Goal: Navigation & Orientation: Find specific page/section

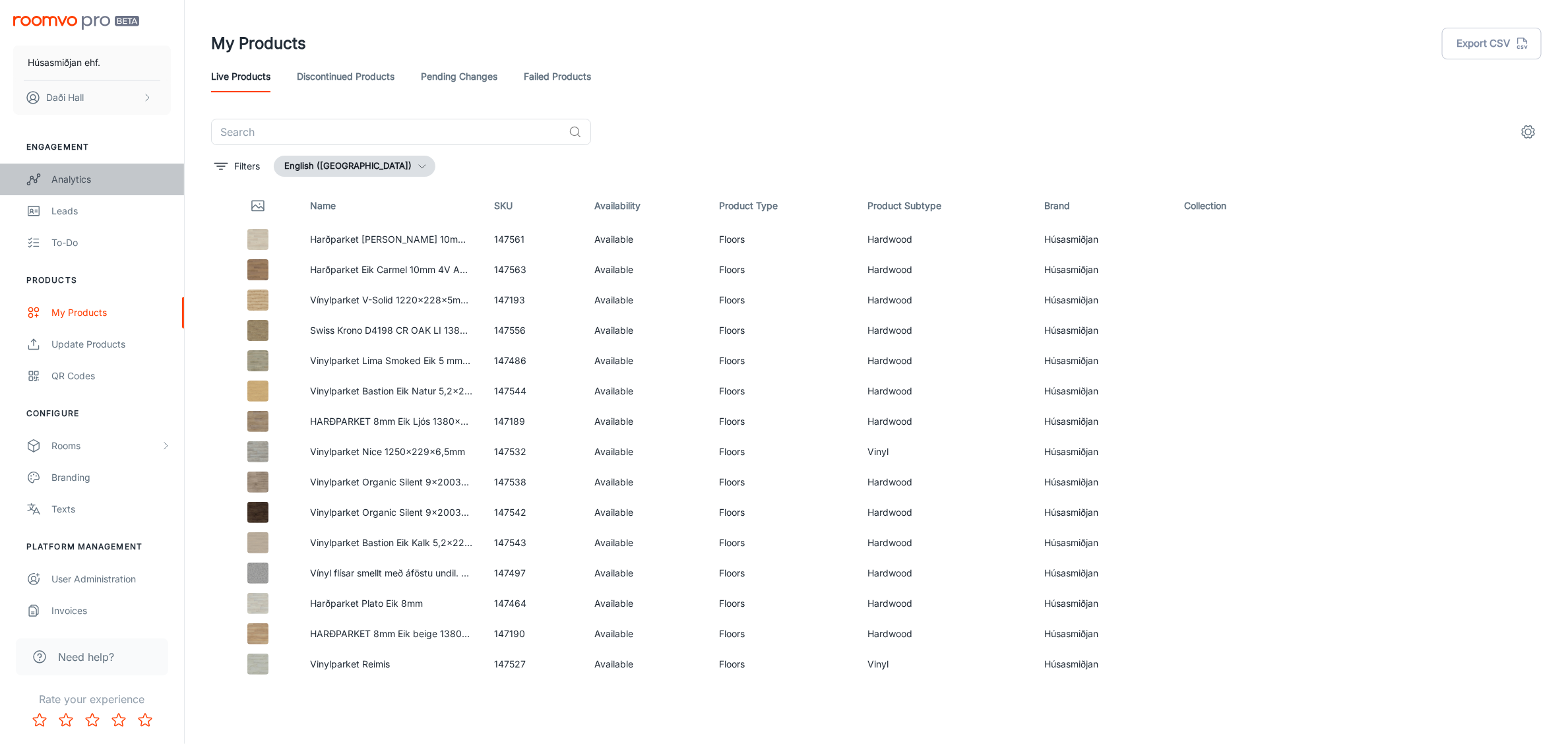
click at [79, 167] on link "Analytics" at bounding box center [92, 179] width 184 height 32
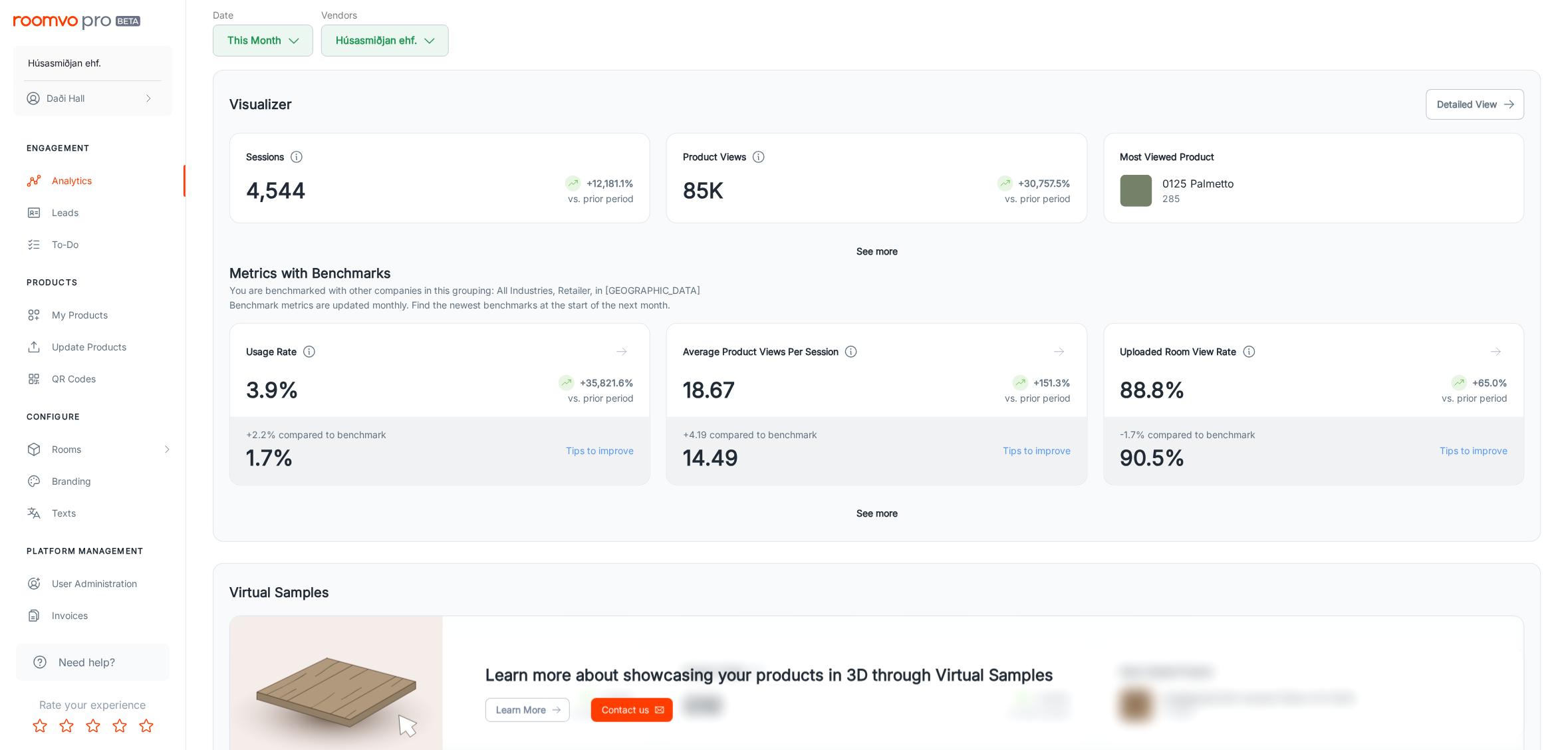
scroll to position [166, 0]
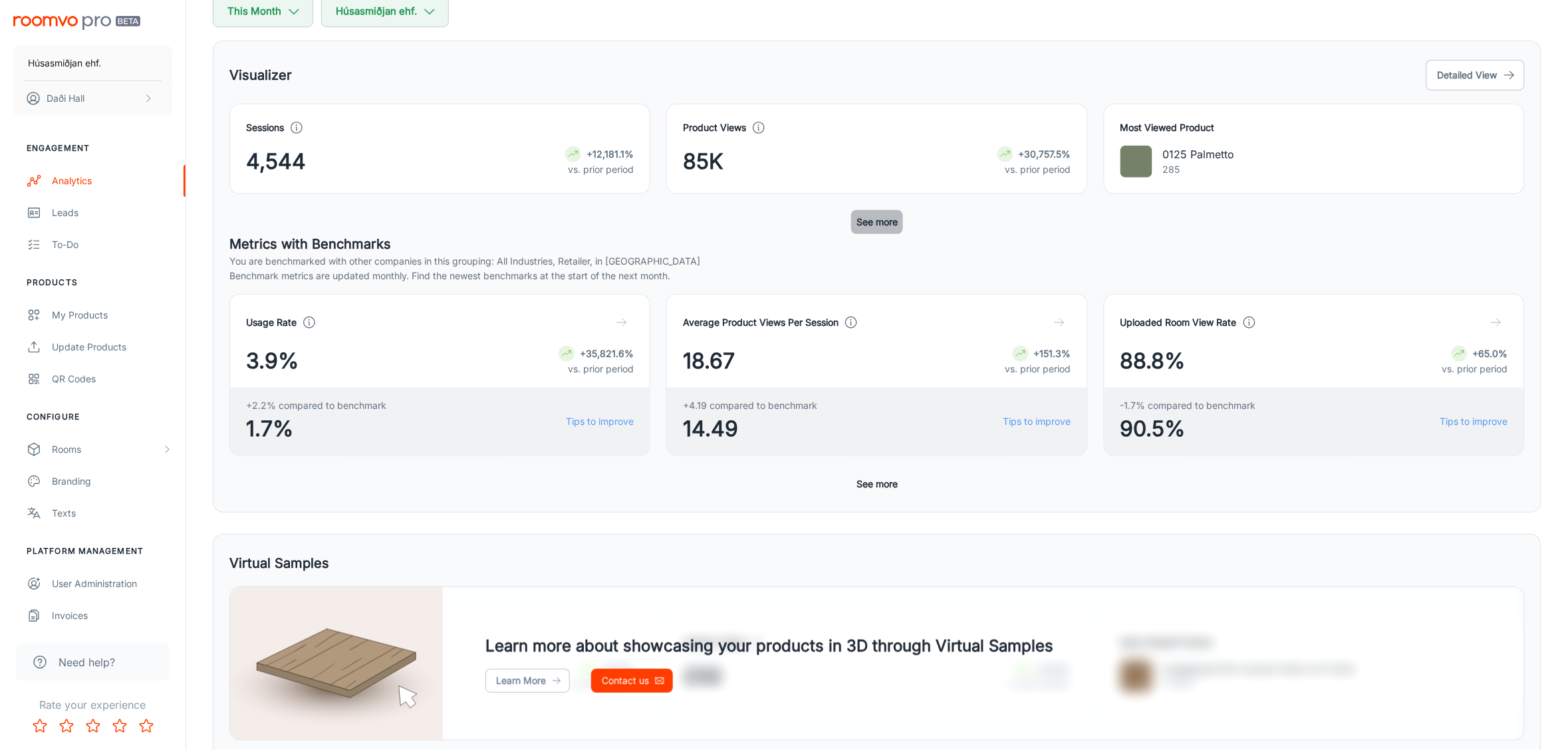
click at [887, 227] on button "See more" at bounding box center [877, 222] width 52 height 24
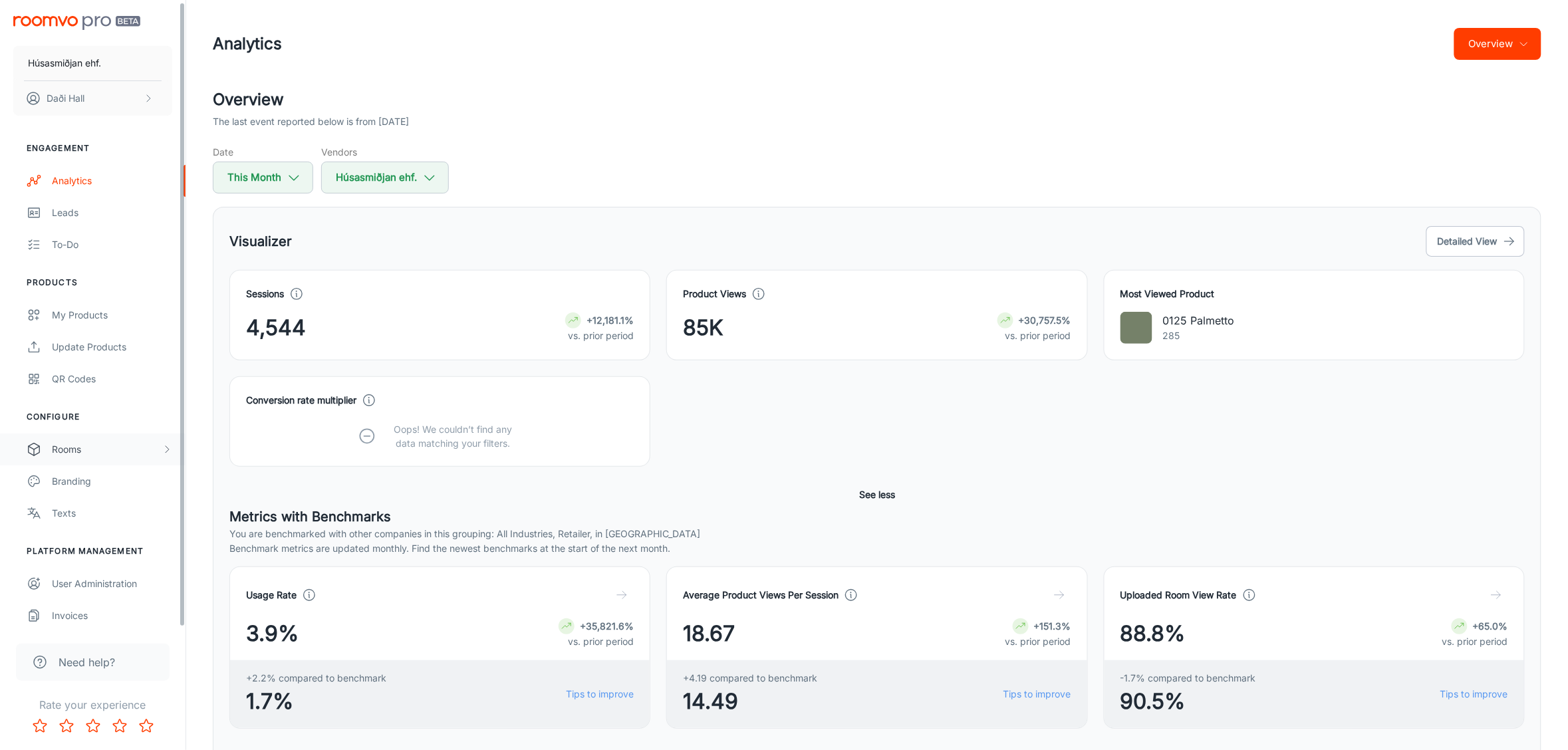
scroll to position [3, 0]
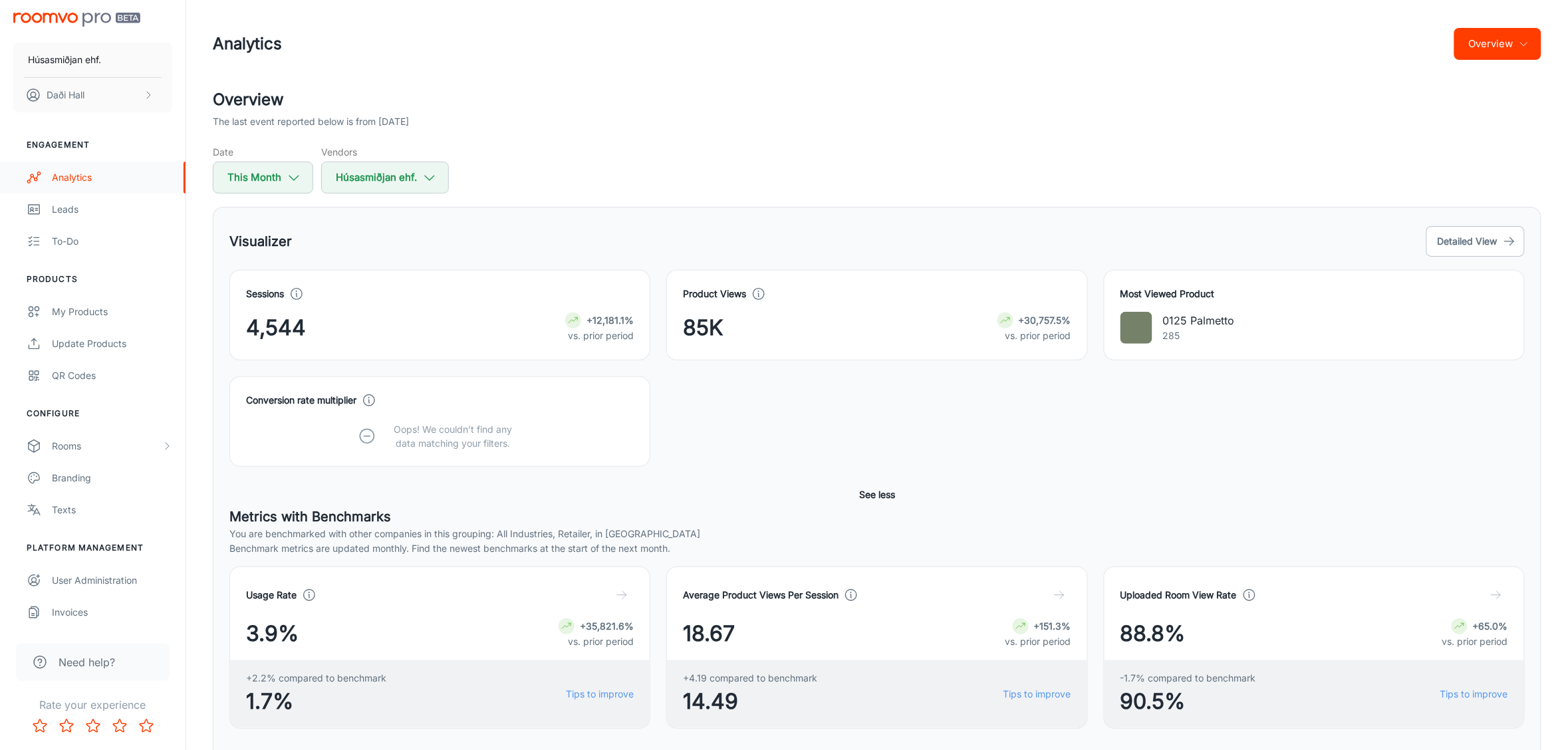
click at [75, 175] on div "Analytics" at bounding box center [111, 178] width 120 height 15
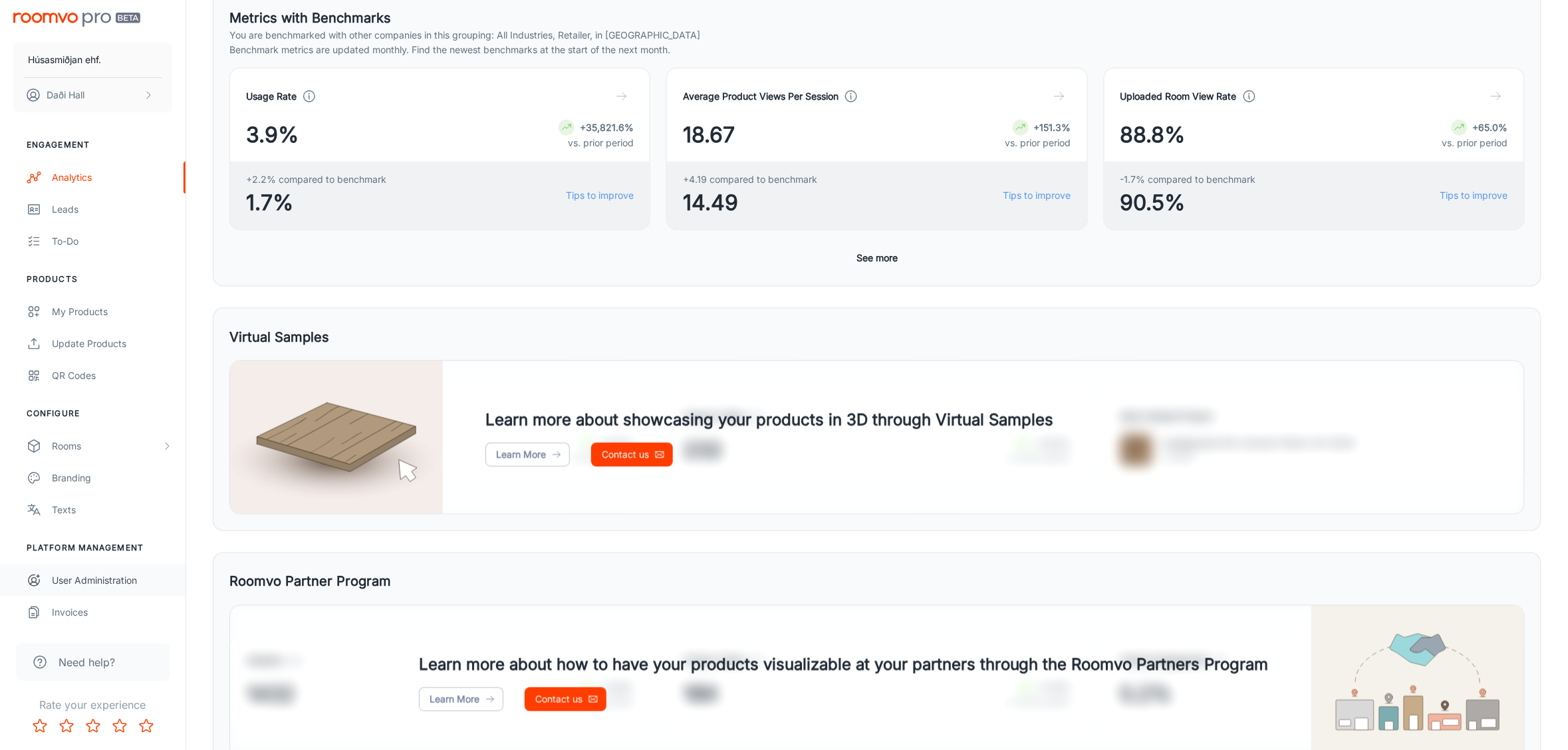
scroll to position [0, 0]
click at [82, 609] on div "Invoices" at bounding box center [111, 616] width 120 height 15
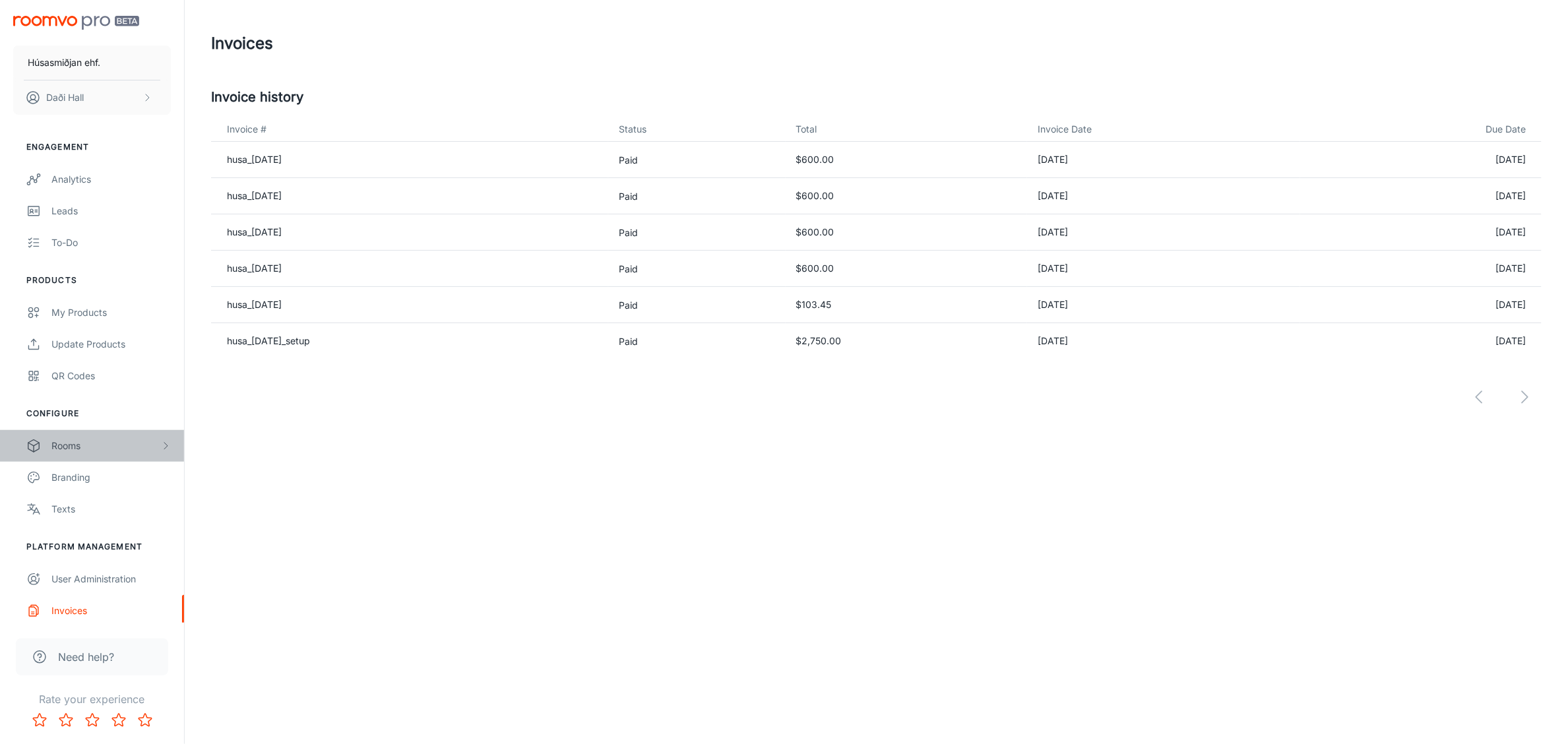
click at [83, 444] on div "Rooms" at bounding box center [106, 446] width 109 height 15
click at [87, 175] on div "Analytics" at bounding box center [110, 180] width 119 height 15
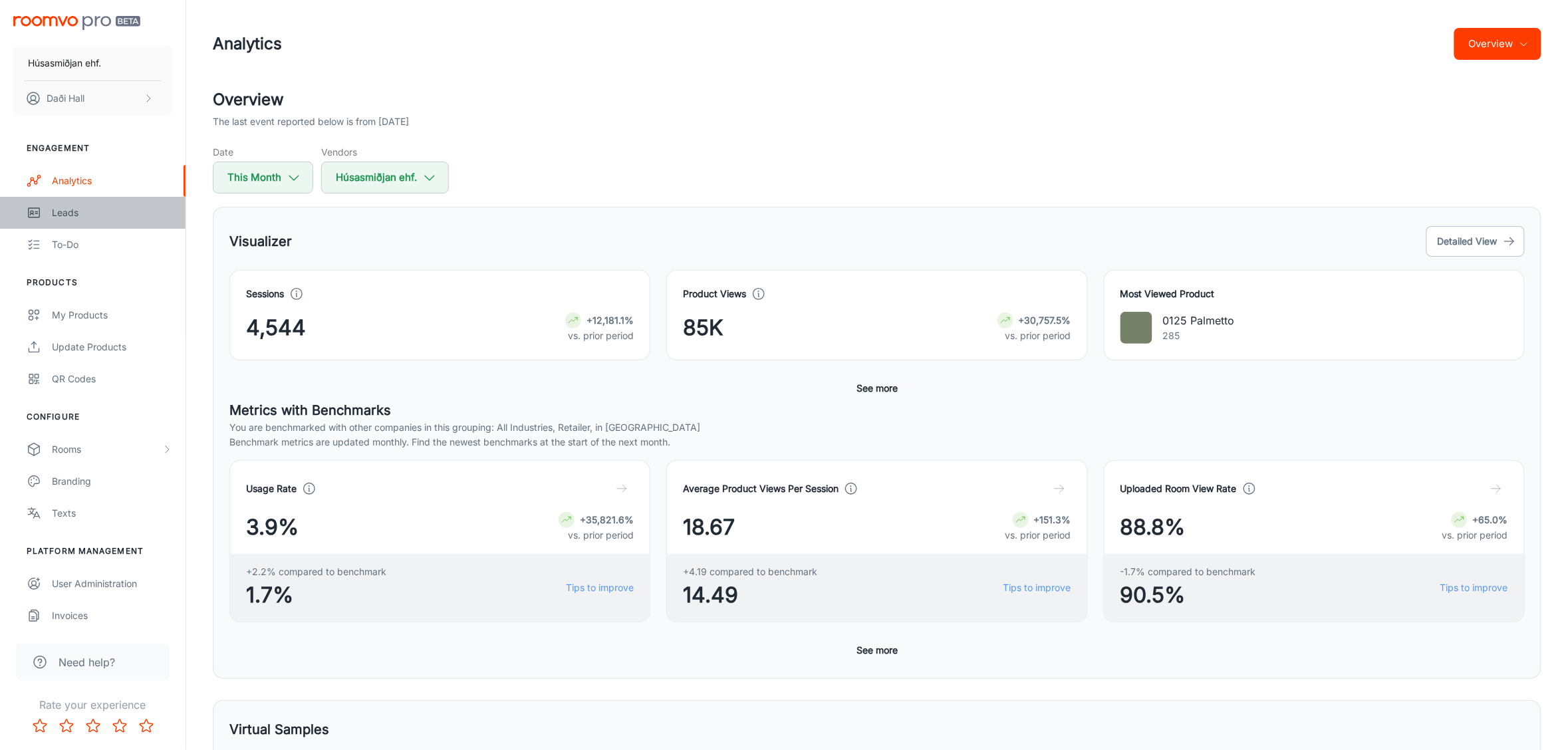
click at [47, 221] on link "Leads" at bounding box center [93, 212] width 186 height 32
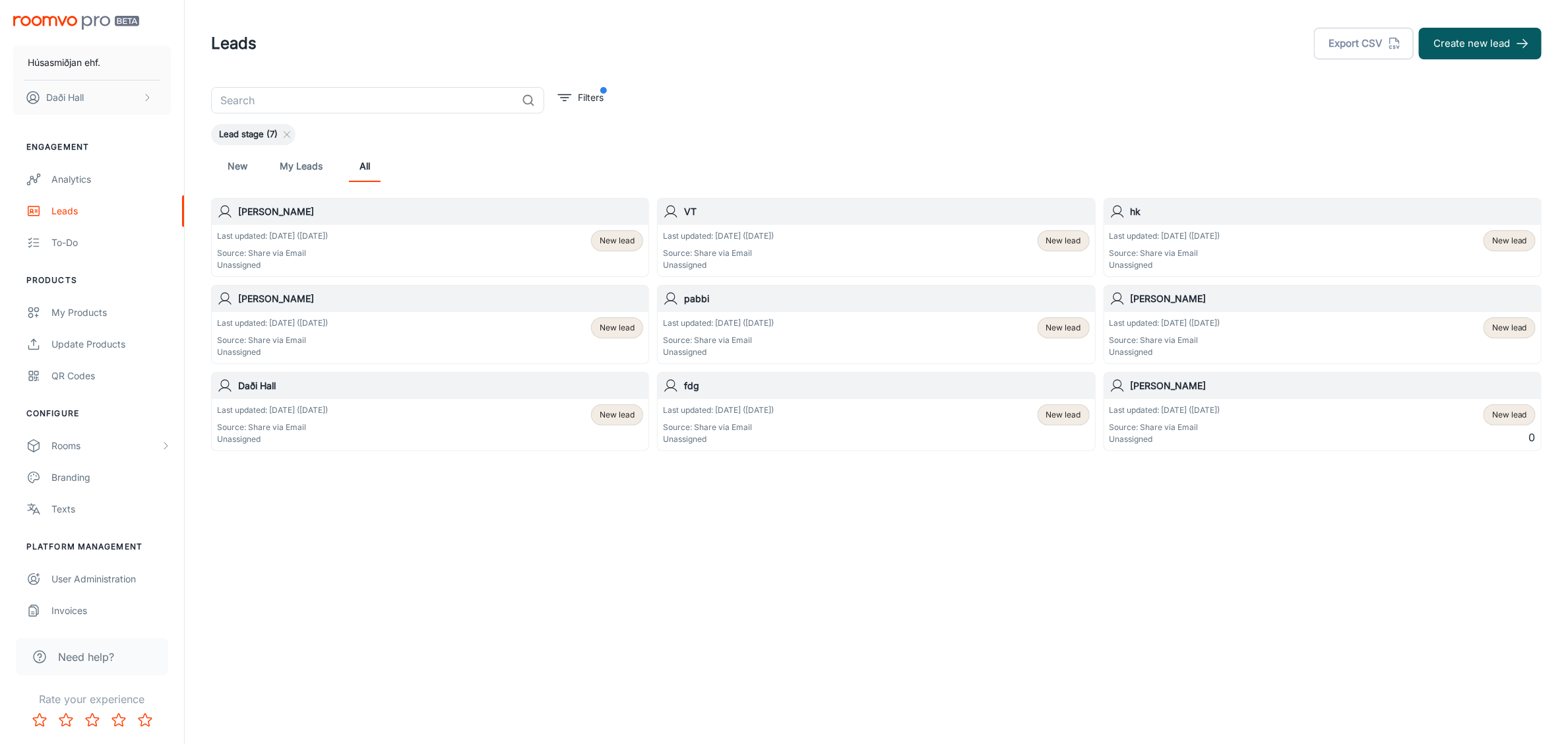
click at [295, 214] on h6 "[PERSON_NAME]" at bounding box center [440, 212] width 405 height 15
click at [78, 182] on div "Analytics" at bounding box center [110, 180] width 119 height 15
